Goal: Complete application form: Complete application form

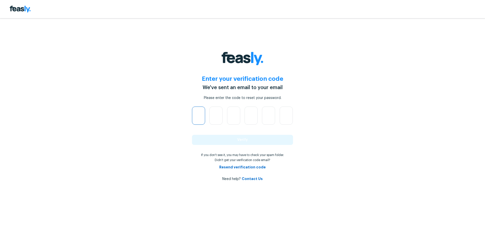
drag, startPoint x: 197, startPoint y: 91, endPoint x: 197, endPoint y: 107, distance: 16.2
click at [199, 102] on div "Enter your verification code We've sent an email to your email Please enter the…" at bounding box center [242, 115] width 101 height 133
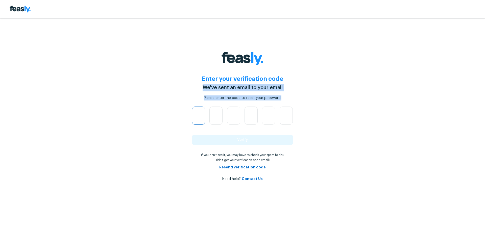
click at [200, 108] on input "text" at bounding box center [198, 116] width 13 height 18
click at [201, 117] on input "text" at bounding box center [198, 116] width 13 height 18
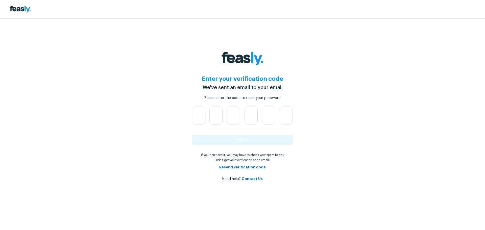
click at [142, 146] on div "Enter your verification code We've sent an email to your email Please enter the…" at bounding box center [242, 115] width 485 height 230
click at [203, 114] on input "text" at bounding box center [198, 116] width 13 height 18
type input "1"
type input "6"
type input "0"
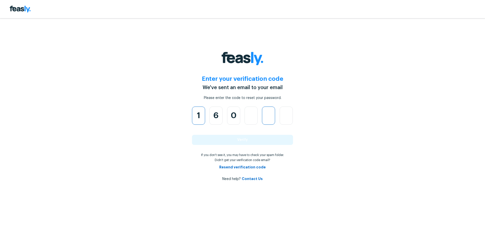
type input "7"
type input "9"
type input "0"
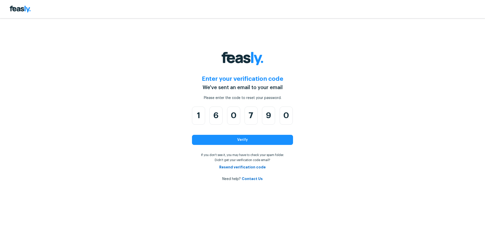
click at [213, 137] on button "Verify" at bounding box center [242, 140] width 101 height 10
